Goal: Information Seeking & Learning: Learn about a topic

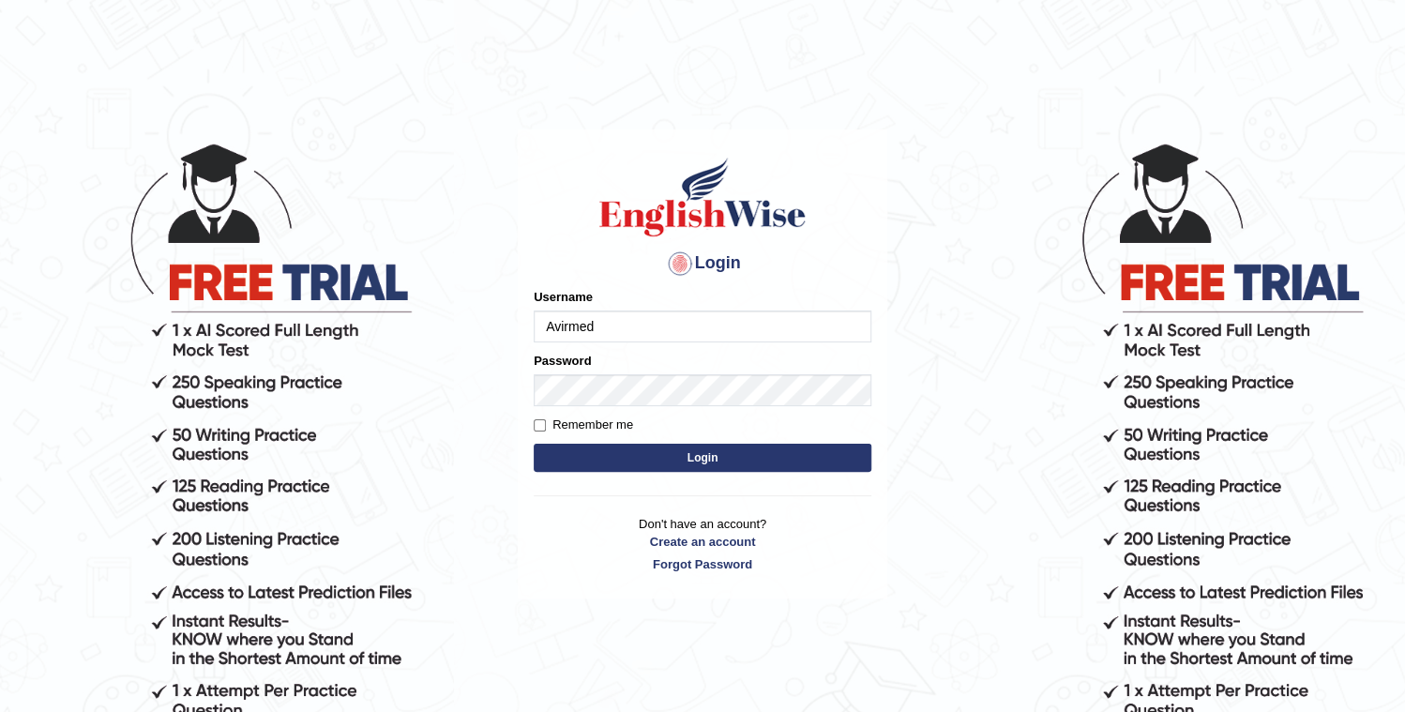
type input "Avirmed"
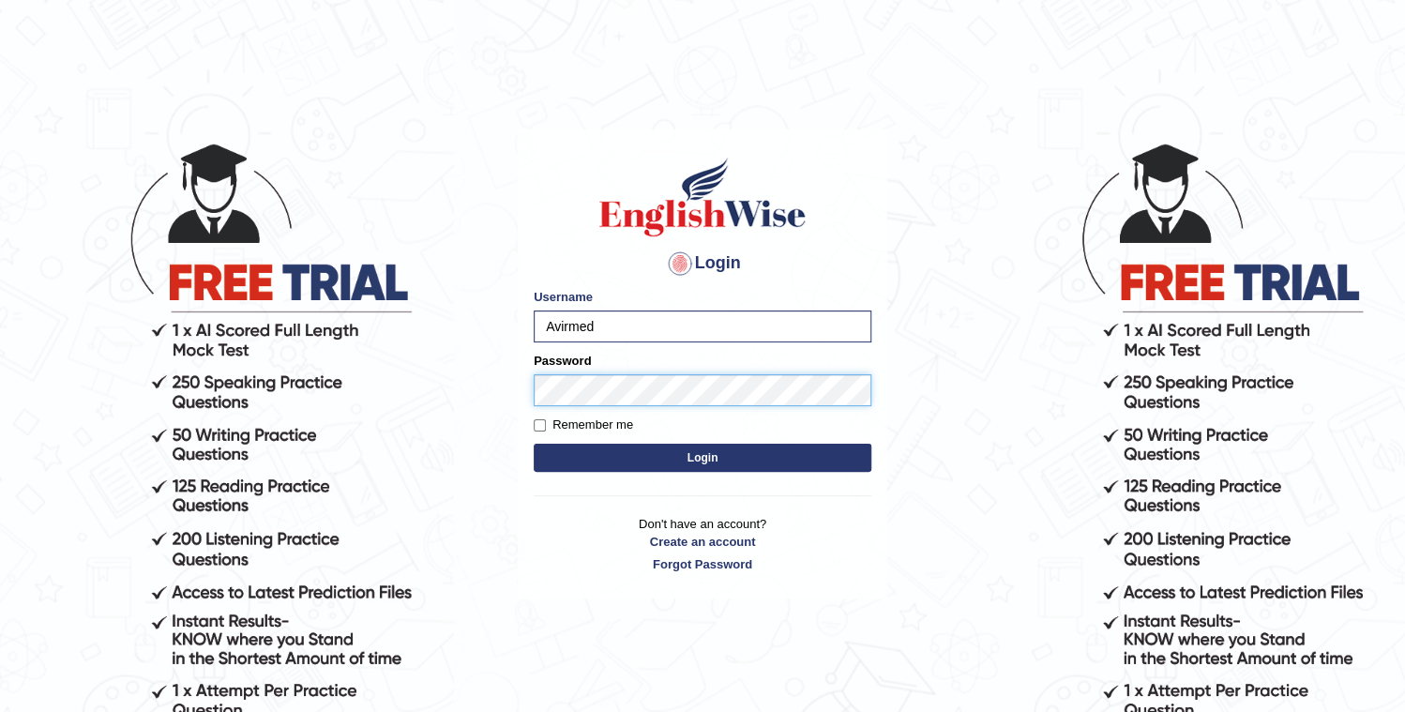
click at [534, 444] on button "Login" at bounding box center [703, 458] width 338 height 28
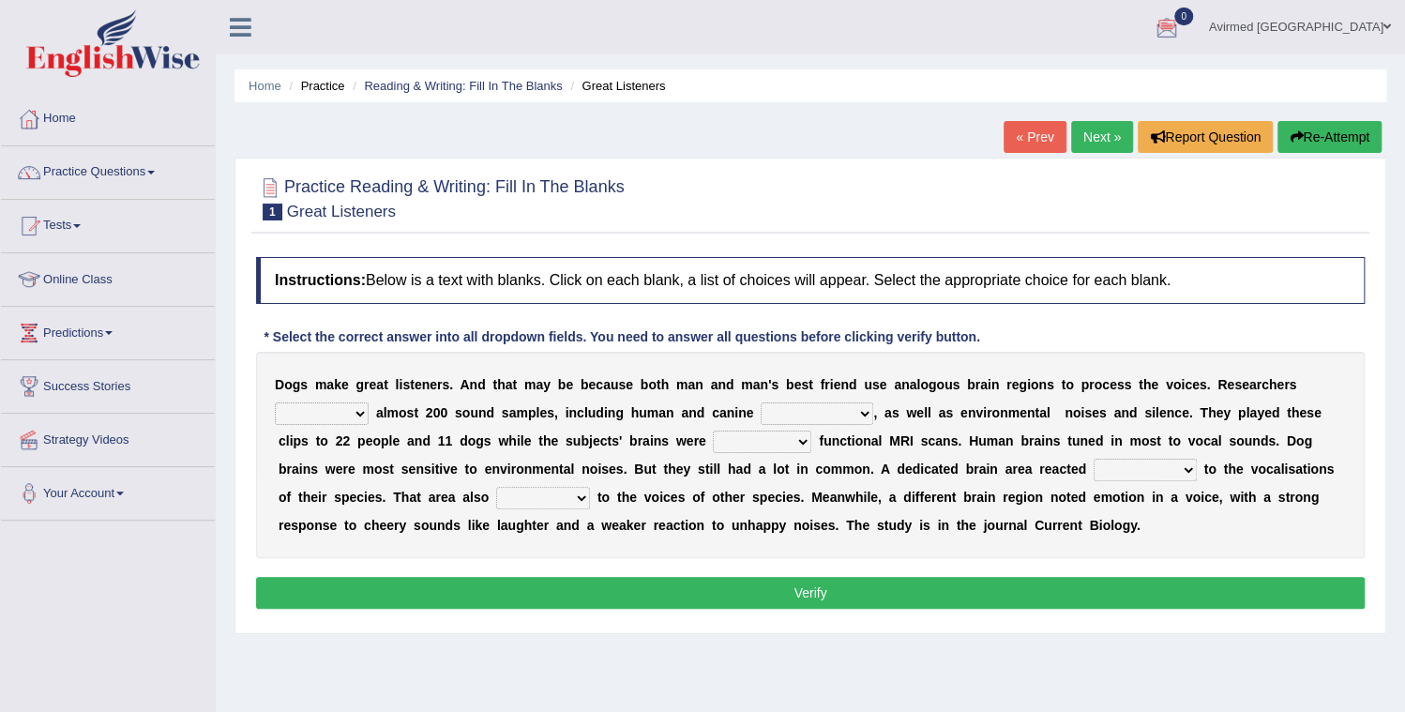
click at [369, 402] on select "collected herald developed checkup" at bounding box center [322, 413] width 94 height 23
select select "collected"
click at [369, 402] on select "collected herald developed checkup" at bounding box center [322, 413] width 94 height 23
click at [761, 411] on select "sameness volcalizations occupations deformations" at bounding box center [817, 413] width 113 height 23
click at [369, 402] on select "collected herald developed checkup" at bounding box center [322, 413] width 94 height 23
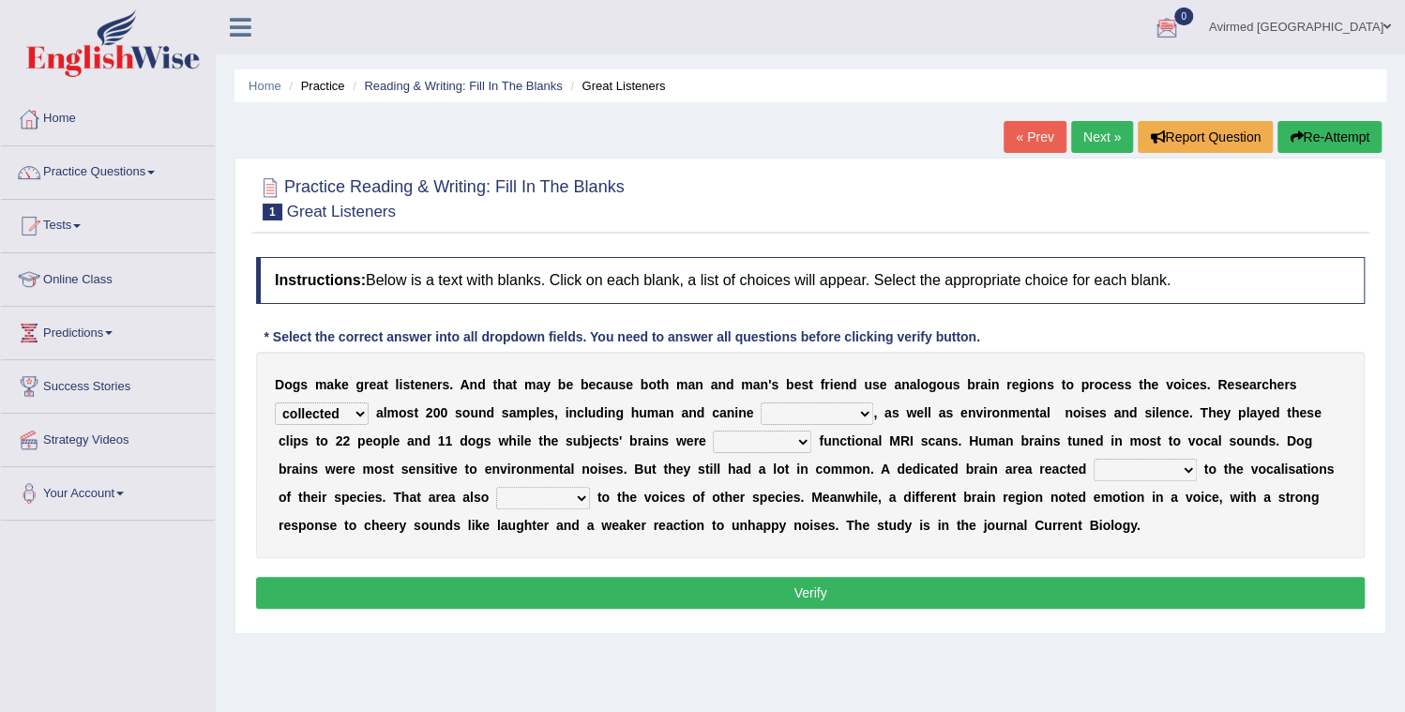
click at [761, 407] on select "sameness volcalizations occupations deformations" at bounding box center [817, 413] width 113 height 23
select select "deformations"
click at [761, 402] on select "sameness volcalizations occupations deformations" at bounding box center [817, 413] width 113 height 23
click at [369, 402] on select "collected herald developed checkup" at bounding box center [322, 413] width 94 height 23
select select "developed"
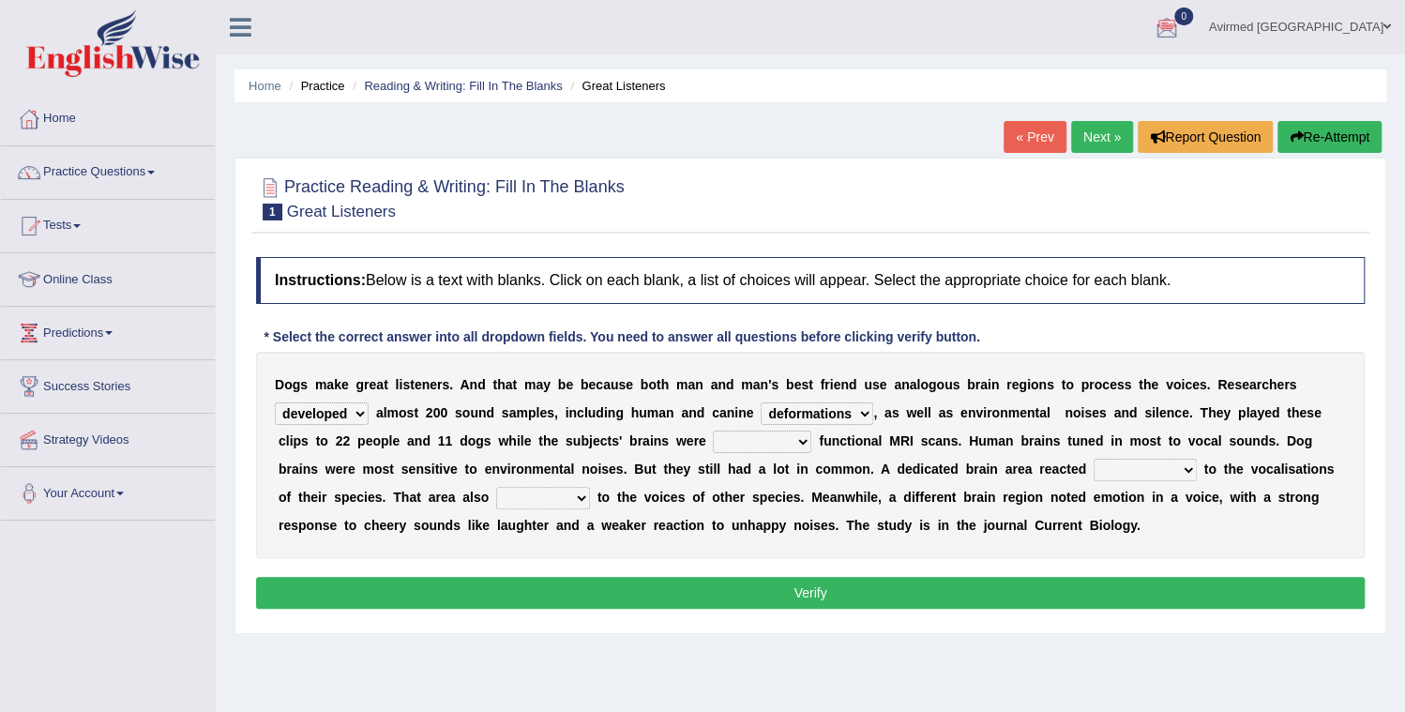
click at [369, 402] on select "collected herald developed checkup" at bounding box center [322, 413] width 94 height 23
click at [713, 439] on select "conducting attending undergoing examining" at bounding box center [762, 442] width 99 height 23
click at [713, 431] on select "conducting attending undergoing examining" at bounding box center [762, 442] width 99 height 23
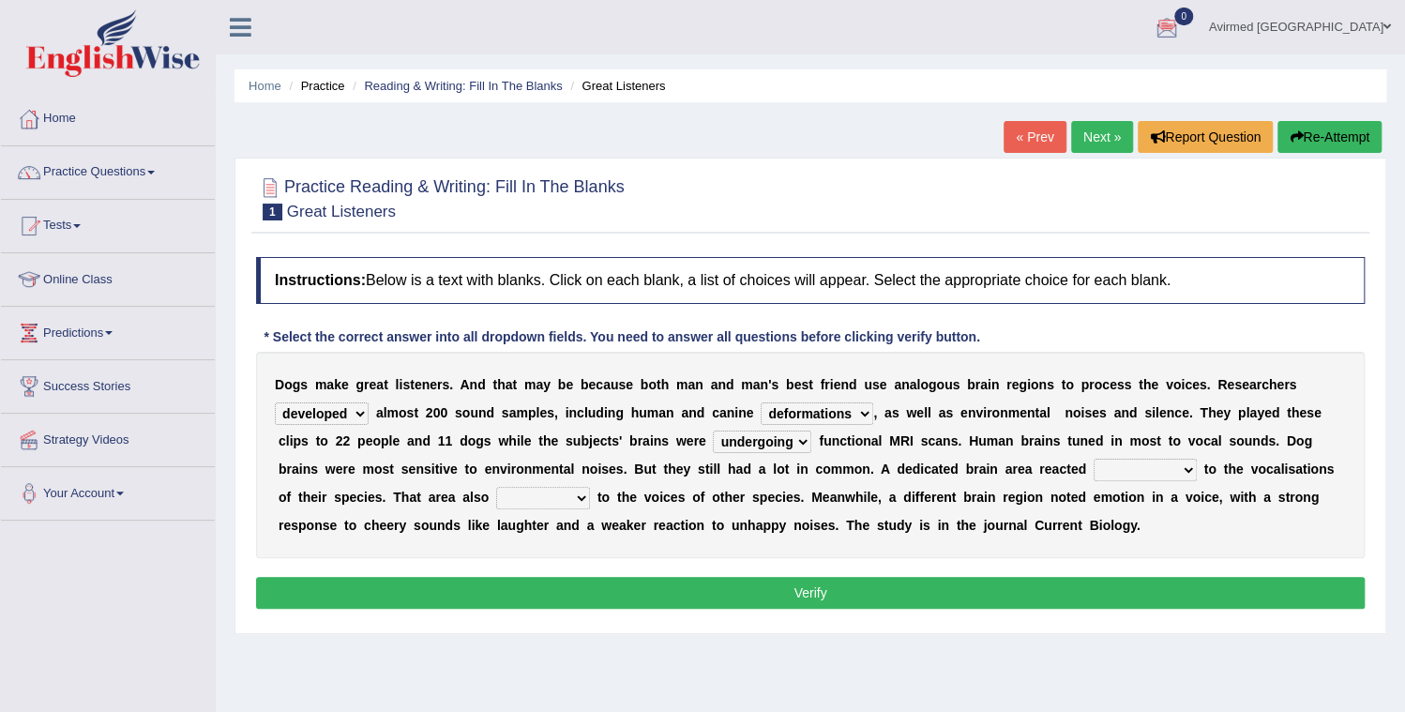
click at [713, 444] on select "conducting attending undergoing examining" at bounding box center [762, 442] width 99 height 23
select select "examining"
click at [713, 431] on select "conducting attending undergoing examining" at bounding box center [762, 442] width 99 height 23
click at [713, 438] on select "conducting attending undergoing examining" at bounding box center [762, 442] width 99 height 23
click at [916, 421] on div "D o g s m a k e g r e a t l i s t e n e r s . A n d t h a t m a y b e b e c a u…" at bounding box center [810, 455] width 1109 height 206
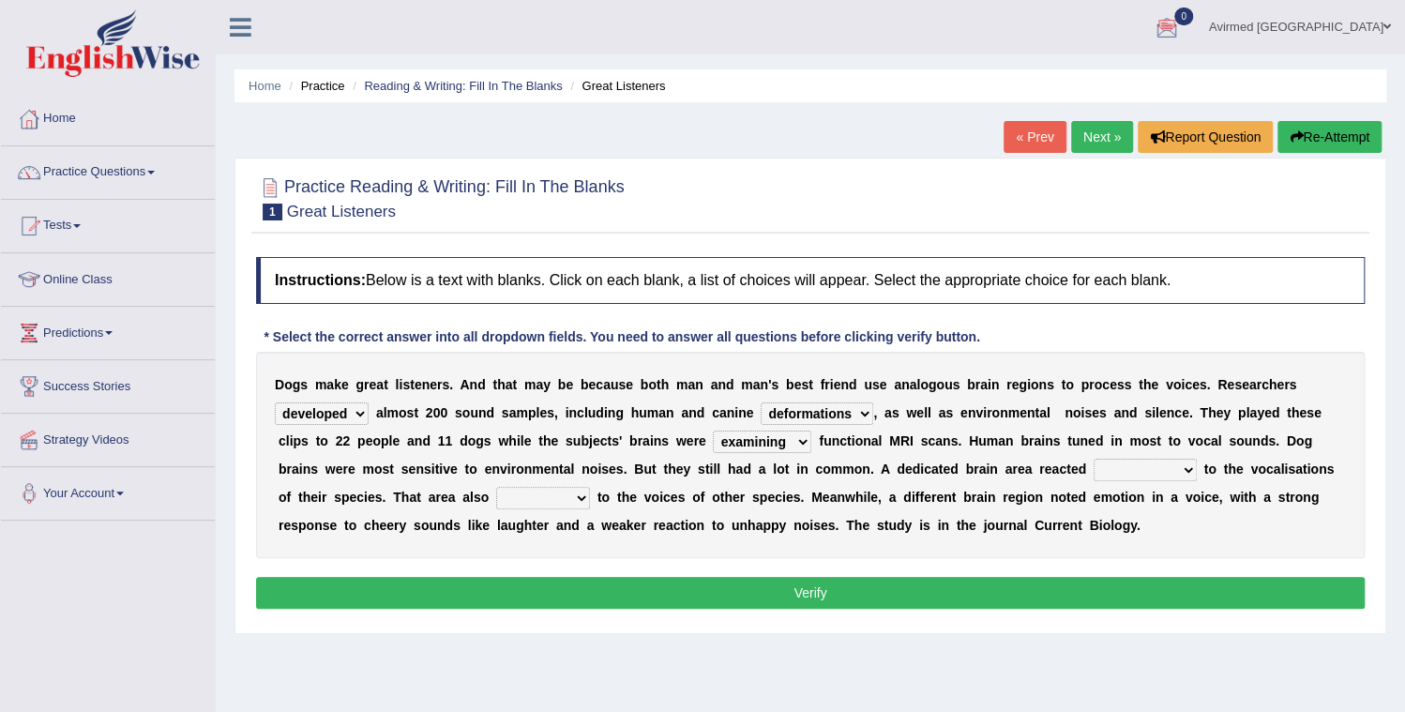
click at [1094, 468] on select "foamy deformatory strongly horny" at bounding box center [1145, 470] width 103 height 23
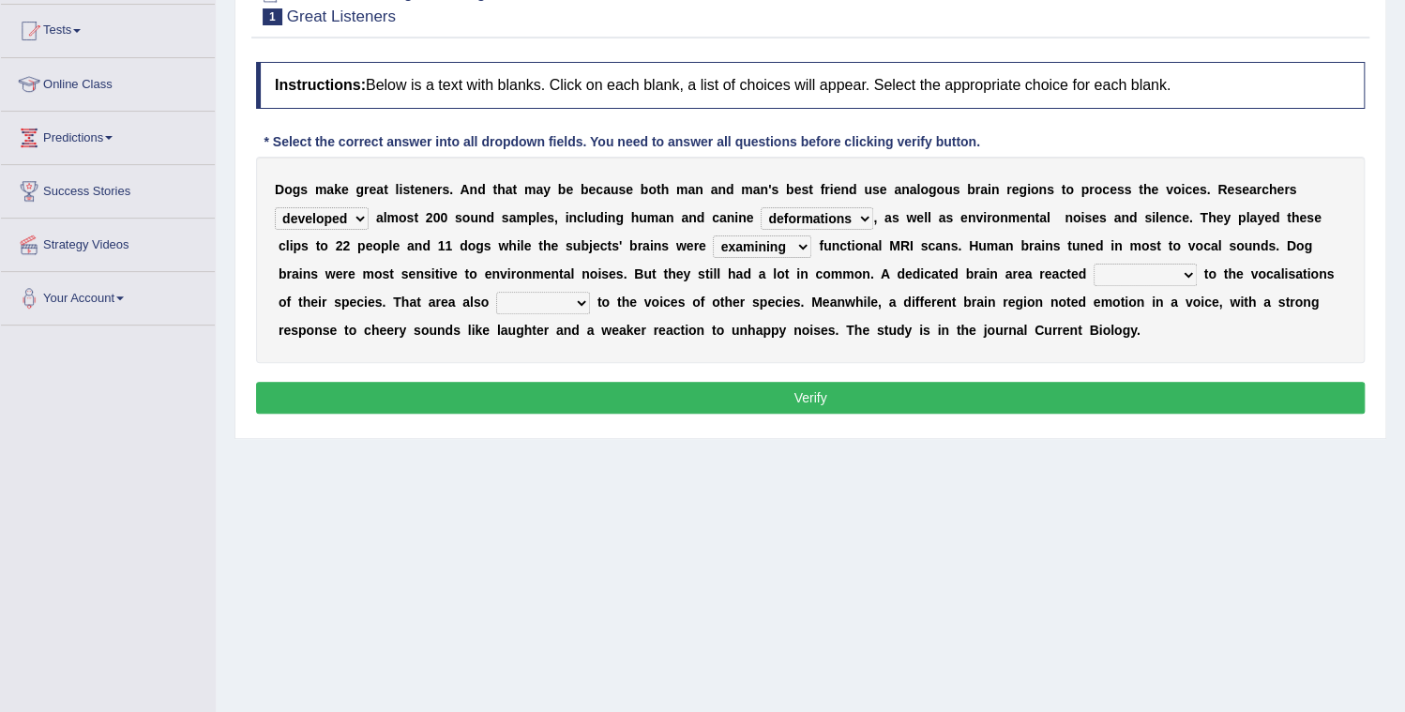
scroll to position [221, 0]
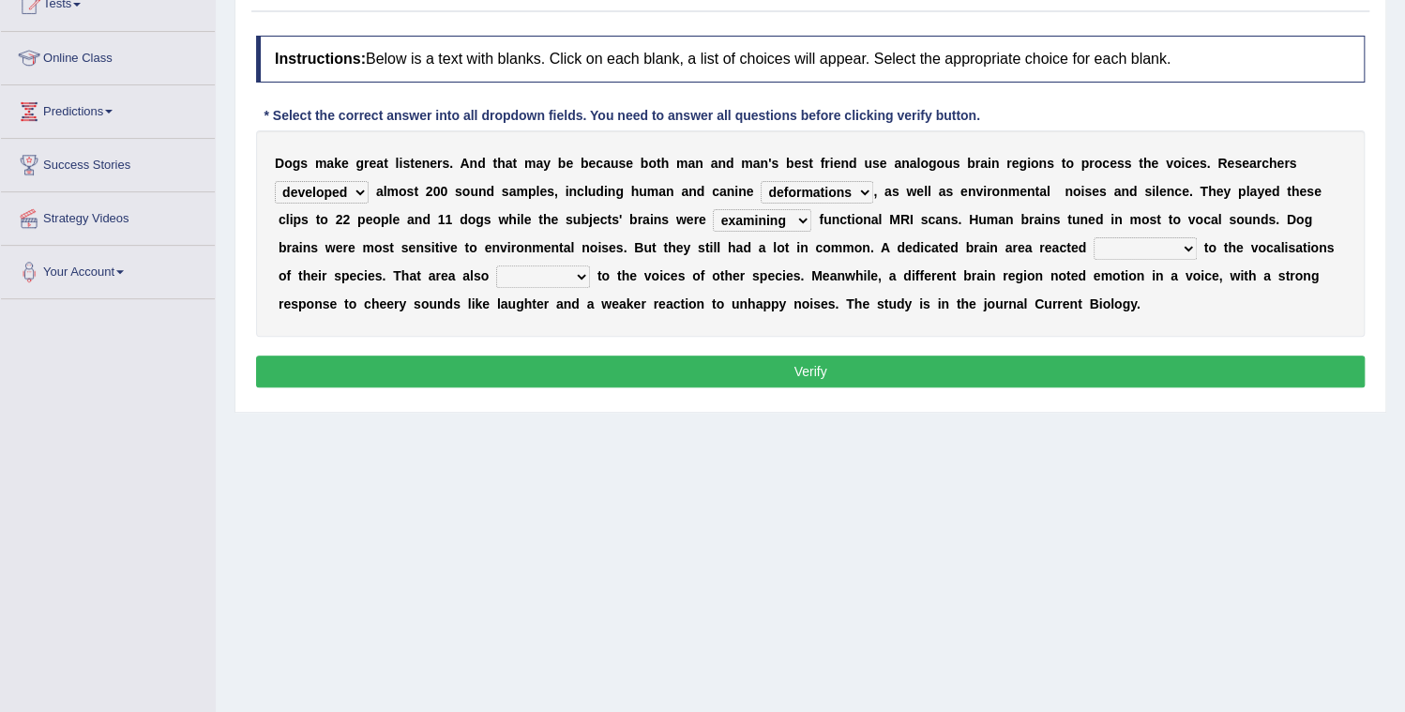
click at [1094, 245] on select "foamy deformatory strongly horny" at bounding box center [1145, 248] width 103 height 23
select select "strongly"
click at [1094, 237] on select "foamy deformatory strongly horny" at bounding box center [1145, 248] width 103 height 23
click at [496, 272] on select "splatted shoplift insulted responded" at bounding box center [543, 276] width 94 height 23
select select "responded"
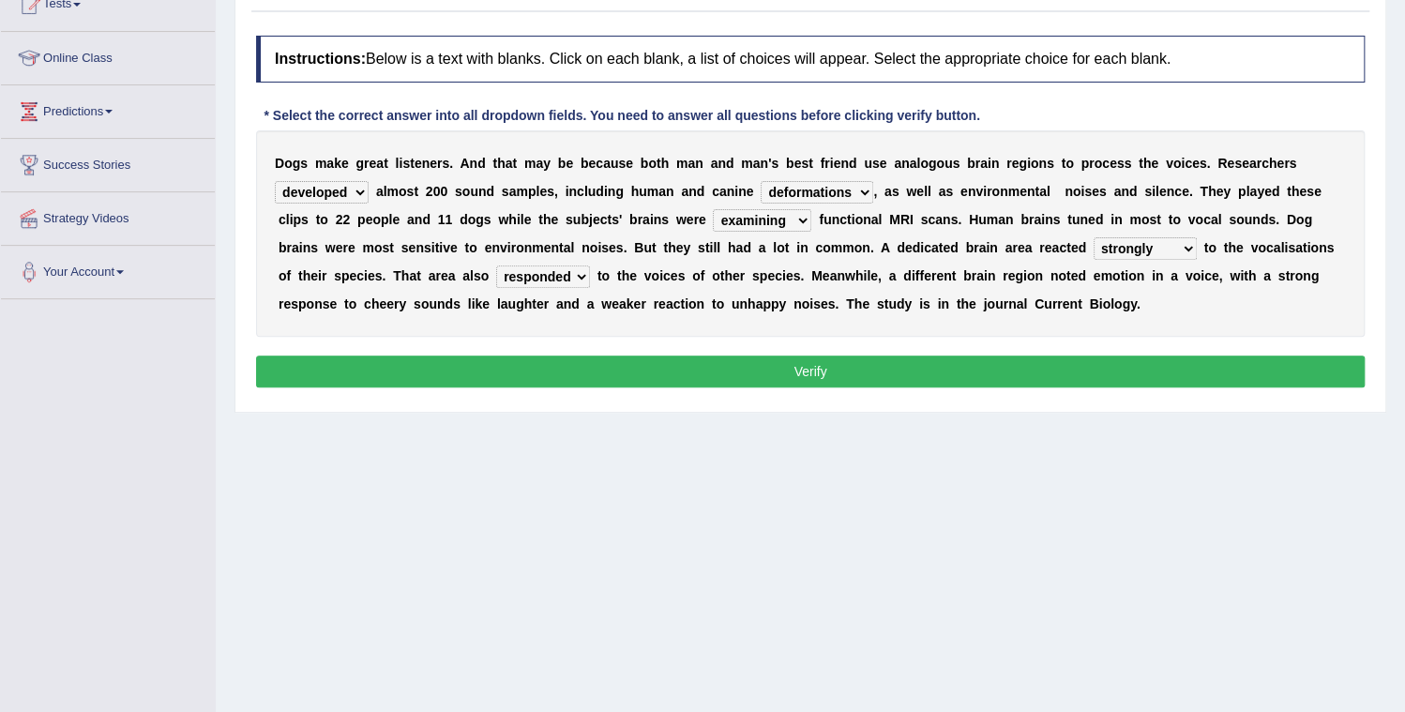
click at [496, 265] on select "splatted shoplift insulted responded" at bounding box center [543, 276] width 94 height 23
drag, startPoint x: 819, startPoint y: 320, endPoint x: 400, endPoint y: 232, distance: 428.5
click at [409, 236] on div "D o g s m a k e g r e a t l i s t e n e r s . A n d t h a t m a y b e b e c a u…" at bounding box center [810, 233] width 1109 height 206
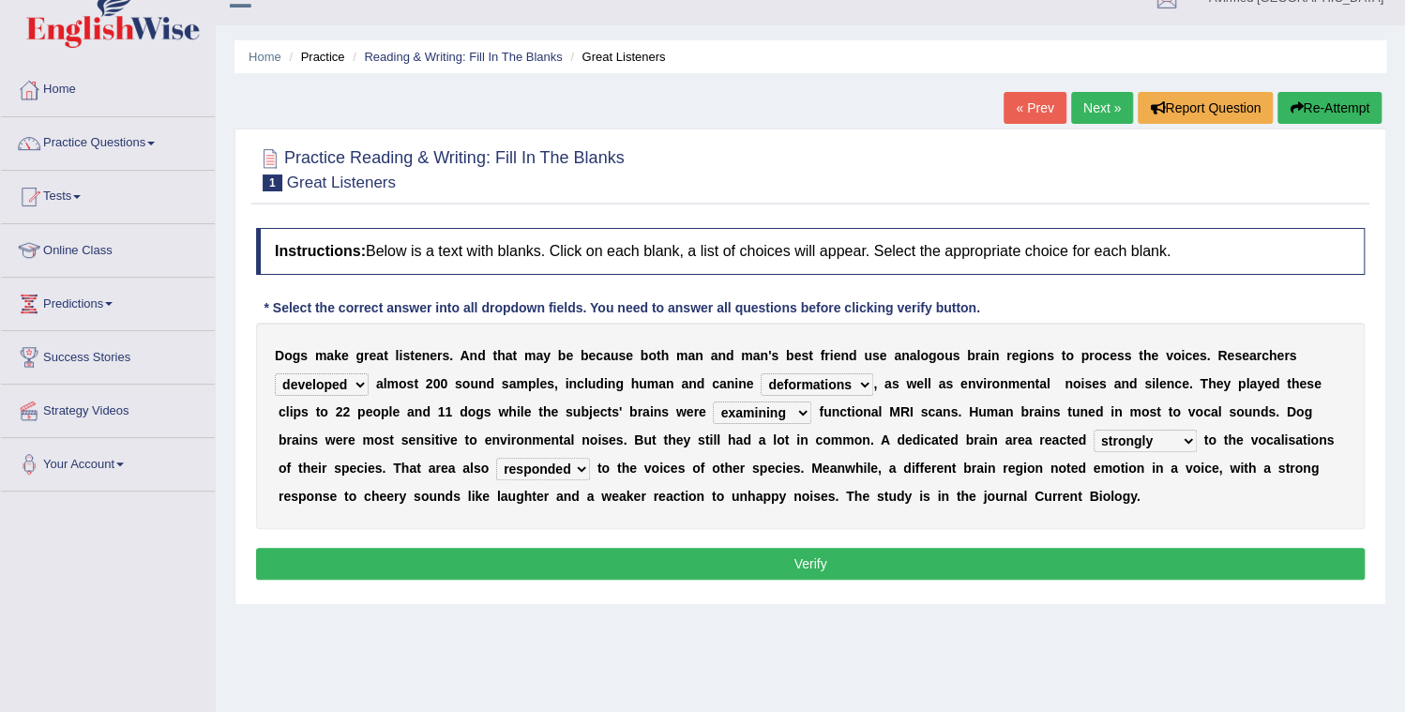
scroll to position [0, 0]
